Goal: Ask a question

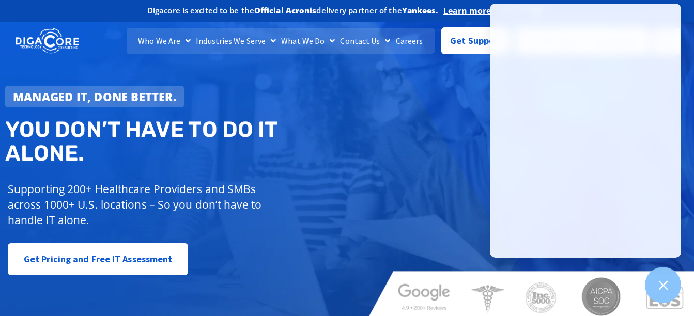
click at [369, 265] on div "Managed IT, done better. You don’t have to do IT alone. Supporting 200+ Healthc…" at bounding box center [347, 167] width 694 height 307
click at [665, 288] on icon at bounding box center [662, 284] width 9 height 9
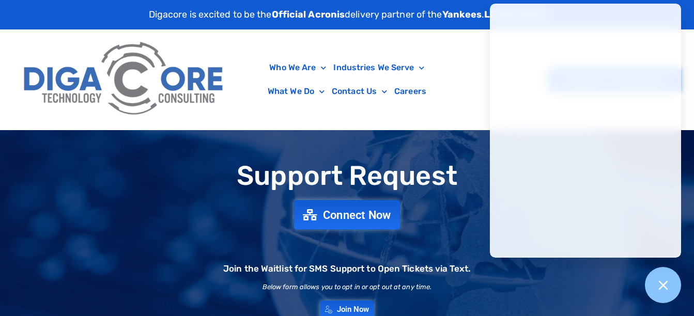
click at [340, 217] on span "Connect Now" at bounding box center [357, 214] width 68 height 11
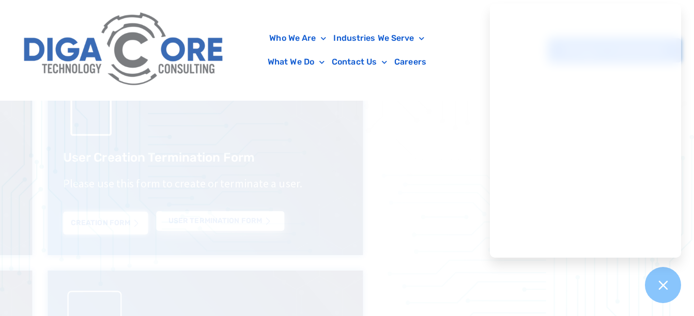
scroll to position [441, 0]
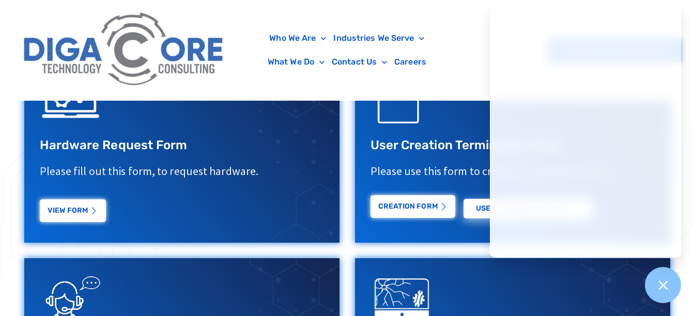
click at [412, 218] on link "Creation Form" at bounding box center [412, 206] width 85 height 23
